Goal: Task Accomplishment & Management: Manage account settings

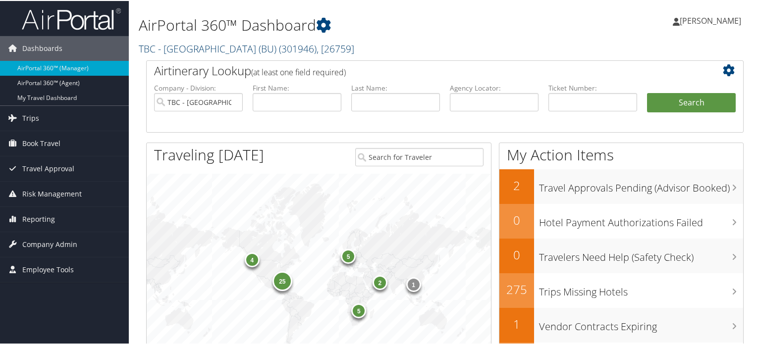
click at [316, 48] on span ", [ 26759 ]" at bounding box center [335, 47] width 38 height 13
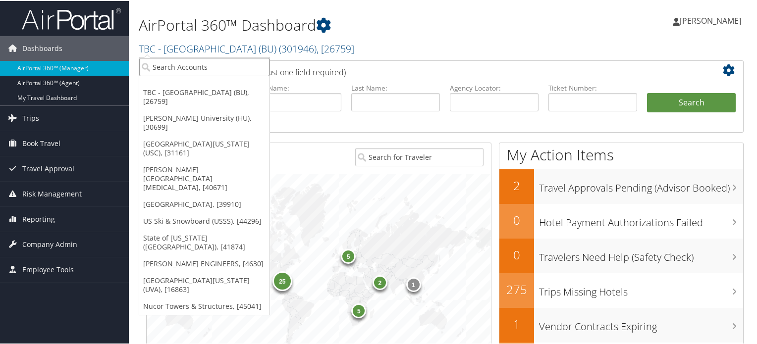
click at [220, 73] on input "search" at bounding box center [204, 66] width 130 height 18
type input "lsu"
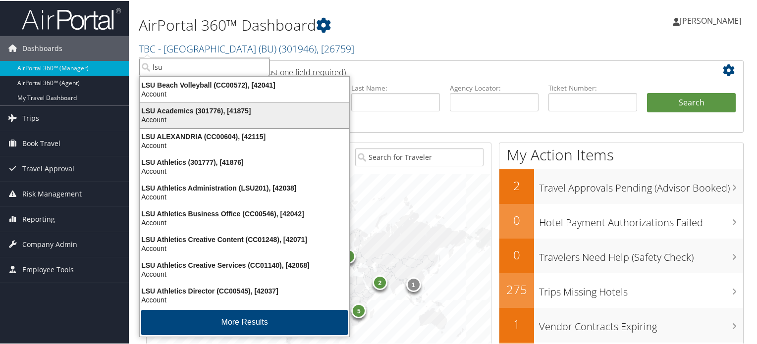
click at [220, 104] on div "LSU Academics (301776), [41875] Account" at bounding box center [244, 114] width 206 height 23
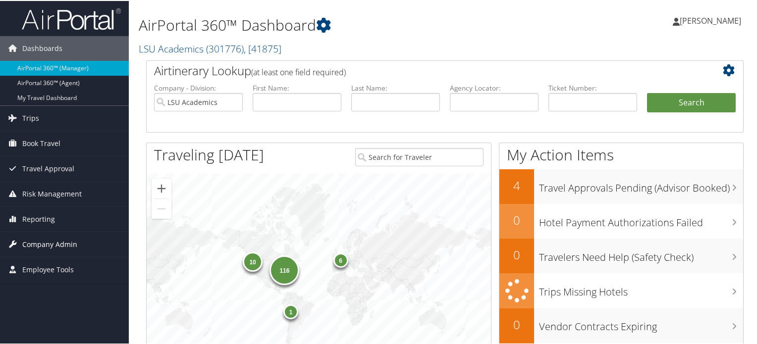
click at [57, 249] on span "Company Admin" at bounding box center [49, 243] width 55 height 25
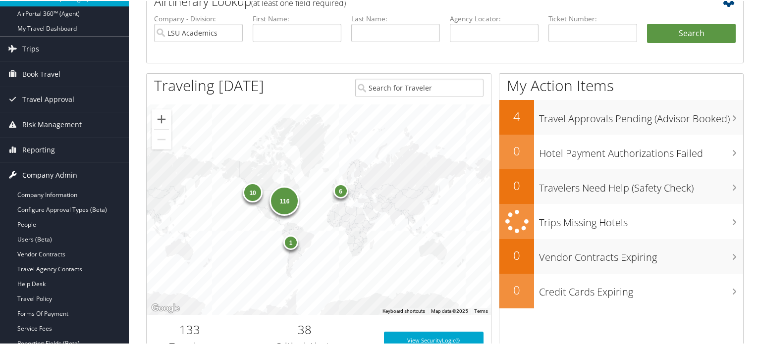
scroll to position [149, 0]
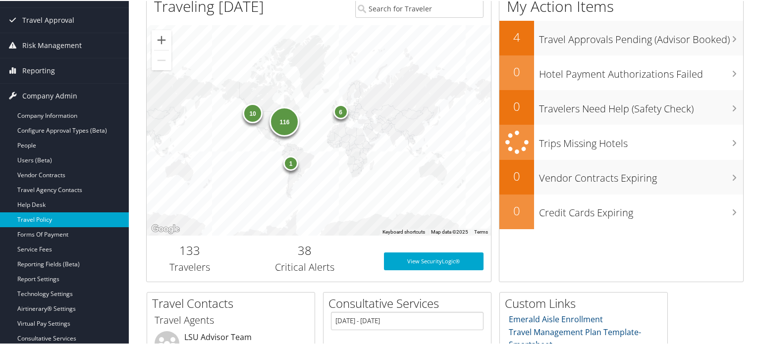
click at [48, 215] on link "Travel Policy" at bounding box center [64, 218] width 129 height 15
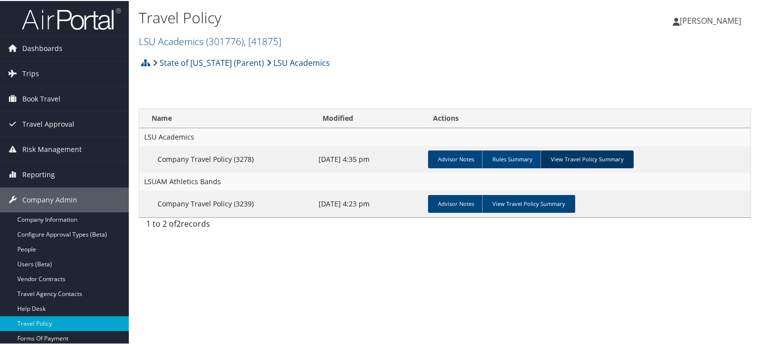
click at [594, 159] on link "View Travel Policy Summary" at bounding box center [586, 159] width 93 height 18
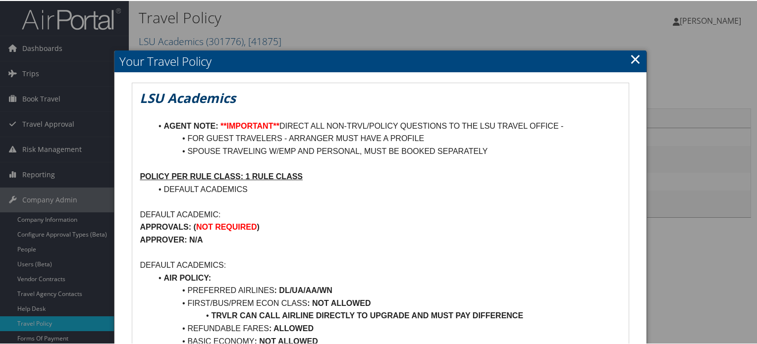
click at [637, 60] on link "×" at bounding box center [634, 58] width 11 height 20
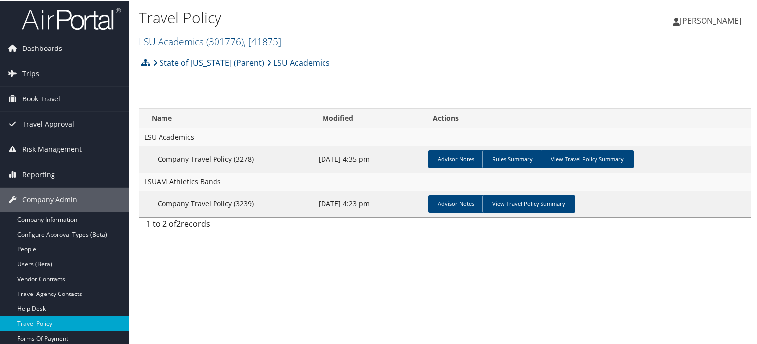
click at [65, 22] on img at bounding box center [71, 17] width 99 height 23
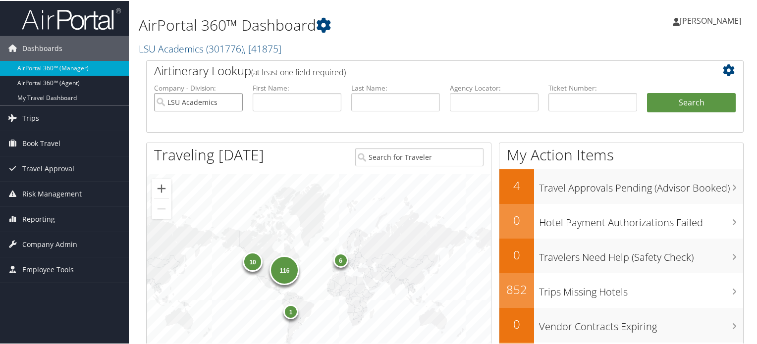
click at [236, 103] on input "LSU Academics" at bounding box center [198, 101] width 89 height 18
click at [476, 102] on input "text" at bounding box center [494, 101] width 89 height 18
paste input "CZLJS2"
type input "CZLJS2"
click at [701, 102] on button "Search" at bounding box center [691, 102] width 89 height 20
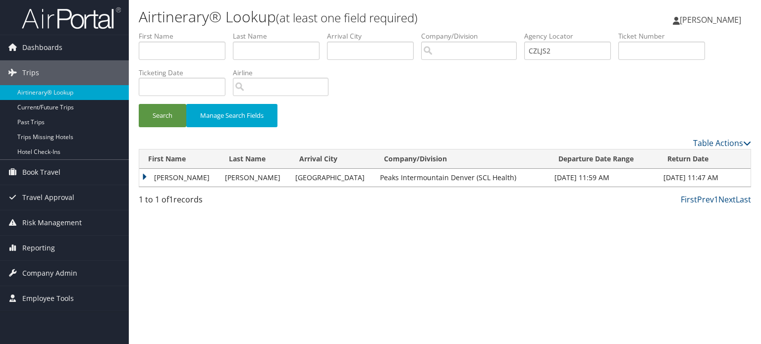
click at [143, 174] on td "[PERSON_NAME]" at bounding box center [179, 178] width 81 height 18
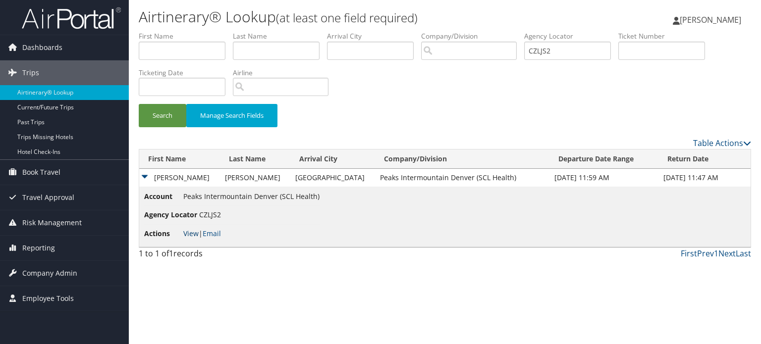
click at [189, 235] on link "View" at bounding box center [190, 233] width 15 height 9
drag, startPoint x: 567, startPoint y: 49, endPoint x: 486, endPoint y: 55, distance: 81.0
click at [517, 31] on ul "First Name Last Name Departure City Arrival City Company/Division Airport/City …" at bounding box center [445, 31] width 612 height 0
click at [64, 271] on span "Company Admin" at bounding box center [49, 273] width 55 height 25
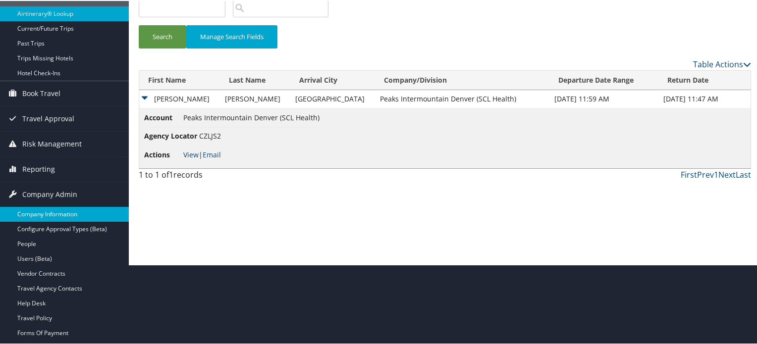
scroll to position [198, 0]
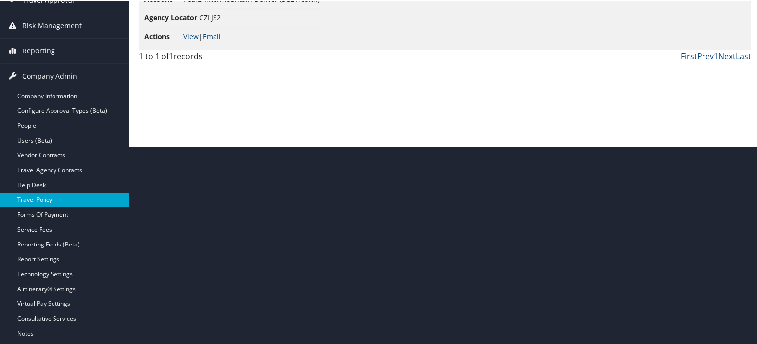
click at [58, 201] on link "Travel Policy" at bounding box center [64, 199] width 129 height 15
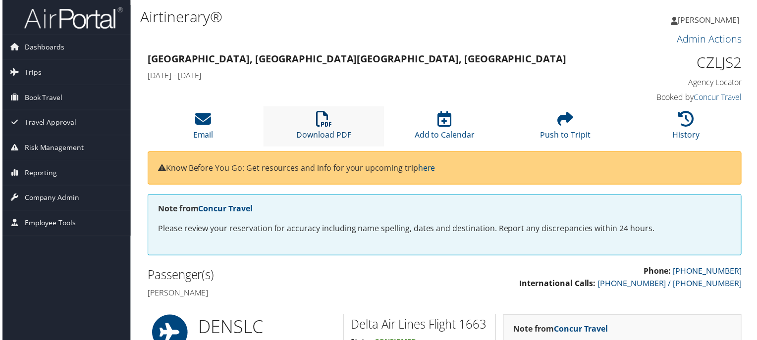
click at [318, 119] on icon at bounding box center [323, 120] width 16 height 16
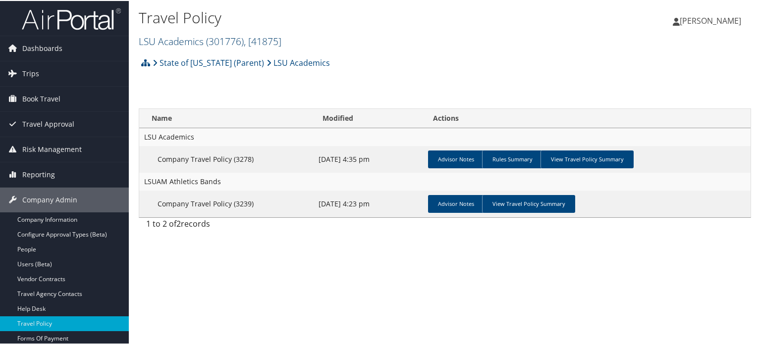
click at [223, 42] on span "( 301776 )" at bounding box center [225, 40] width 38 height 13
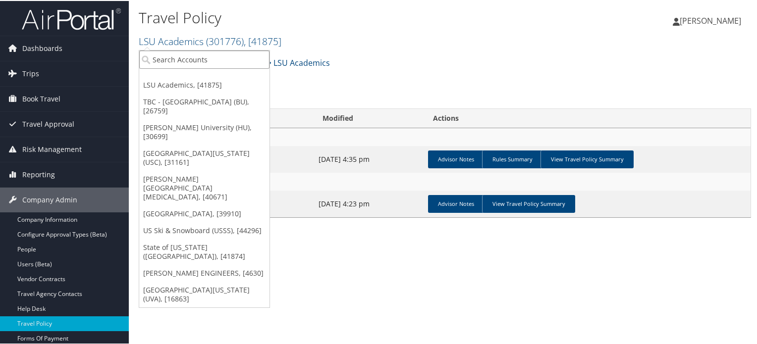
drag, startPoint x: 221, startPoint y: 63, endPoint x: 216, endPoint y: 64, distance: 5.2
click at [220, 63] on input "search" at bounding box center [204, 59] width 130 height 18
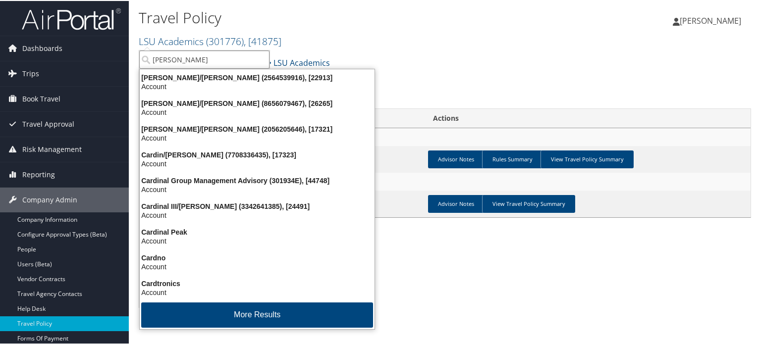
type input "carollo"
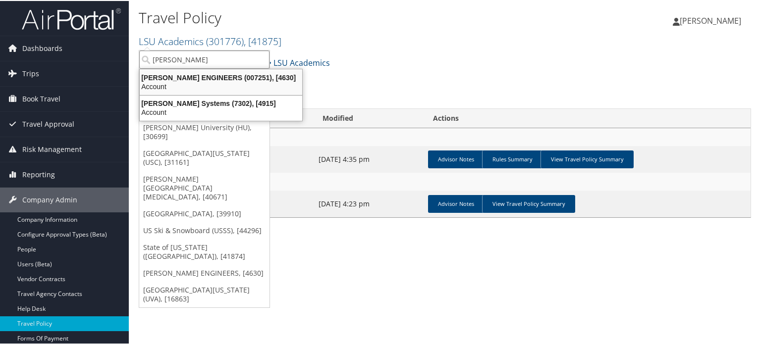
click at [217, 79] on div "CAROLLO ENGINEERS (007251), [4630]" at bounding box center [221, 76] width 174 height 9
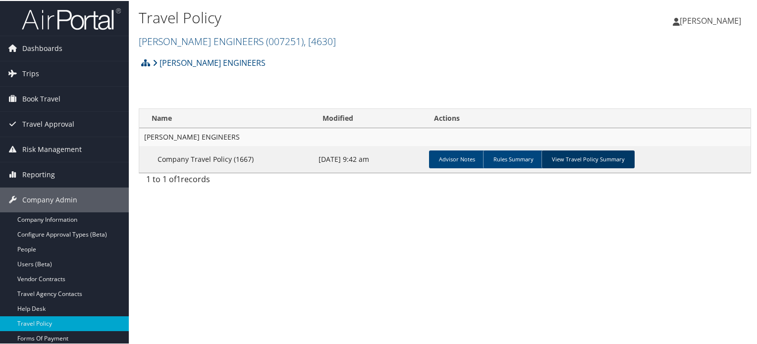
click at [592, 163] on link "View Travel Policy Summary" at bounding box center [587, 159] width 93 height 18
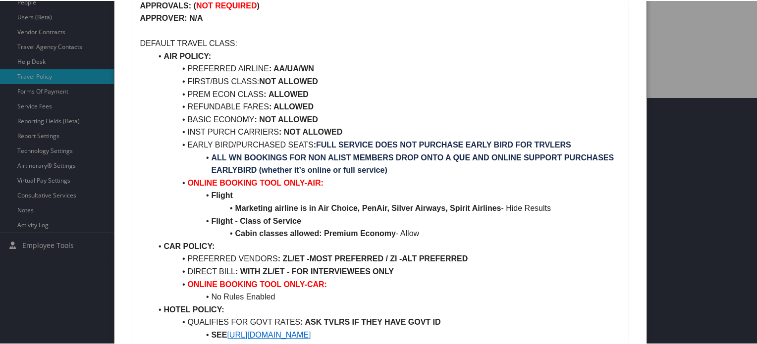
scroll to position [248, 0]
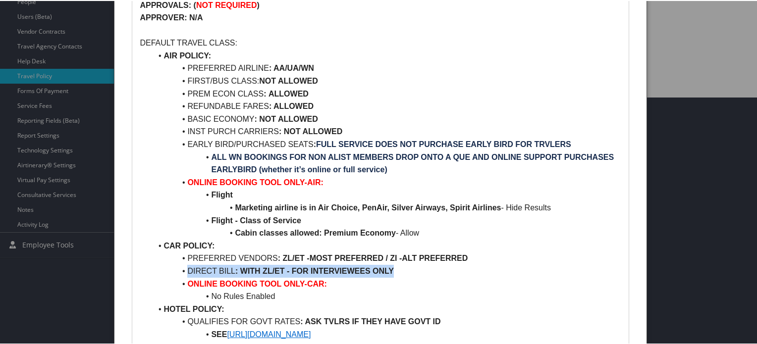
drag, startPoint x: 400, startPoint y: 270, endPoint x: 188, endPoint y: 265, distance: 212.5
click at [188, 265] on li "DIRECT BILL : WITH ZL/ET - FOR INTERVIEWEES ONLY" at bounding box center [386, 270] width 469 height 13
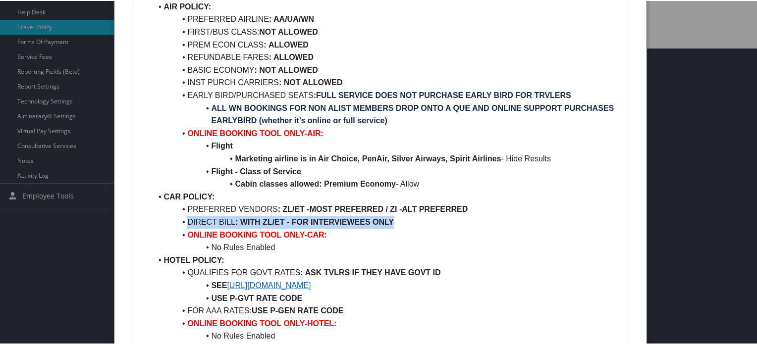
scroll to position [297, 0]
